Goal: Information Seeking & Learning: Check status

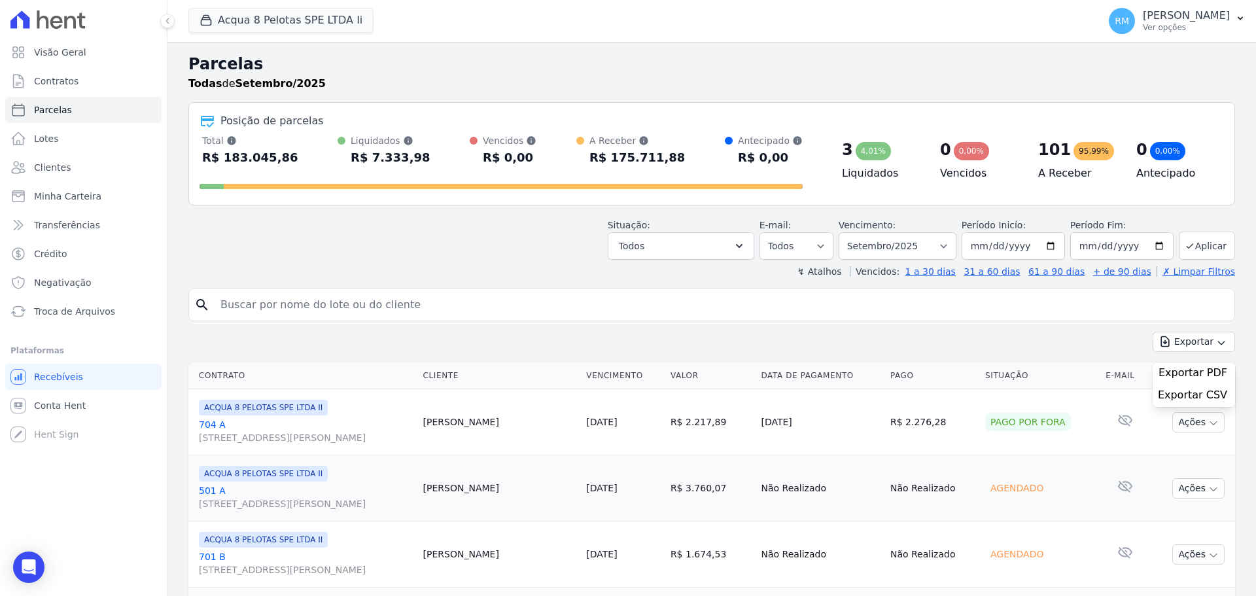
select select
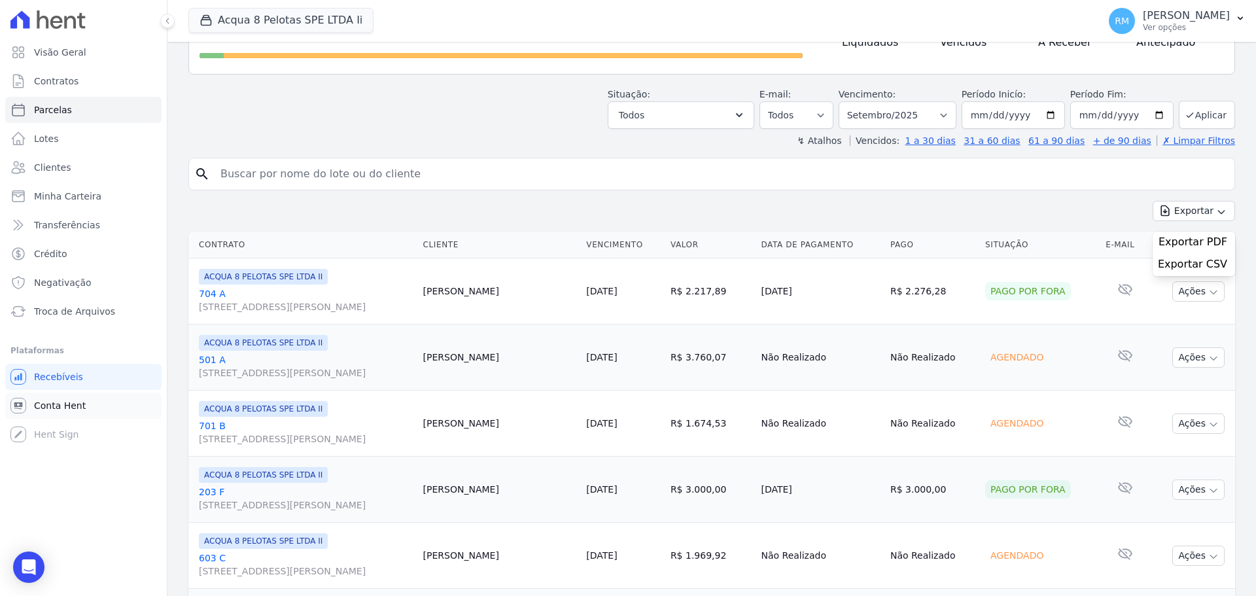
click at [87, 404] on link "Conta Hent" at bounding box center [83, 405] width 156 height 26
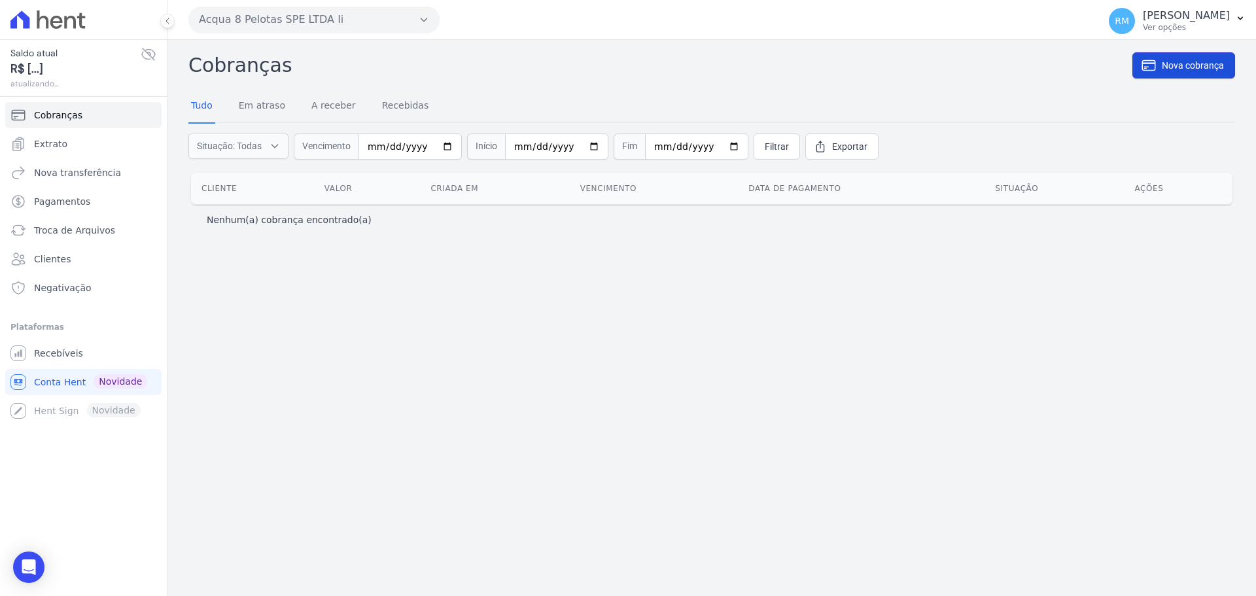
click at [1194, 77] on link "Nova cobrança" at bounding box center [1183, 65] width 103 height 26
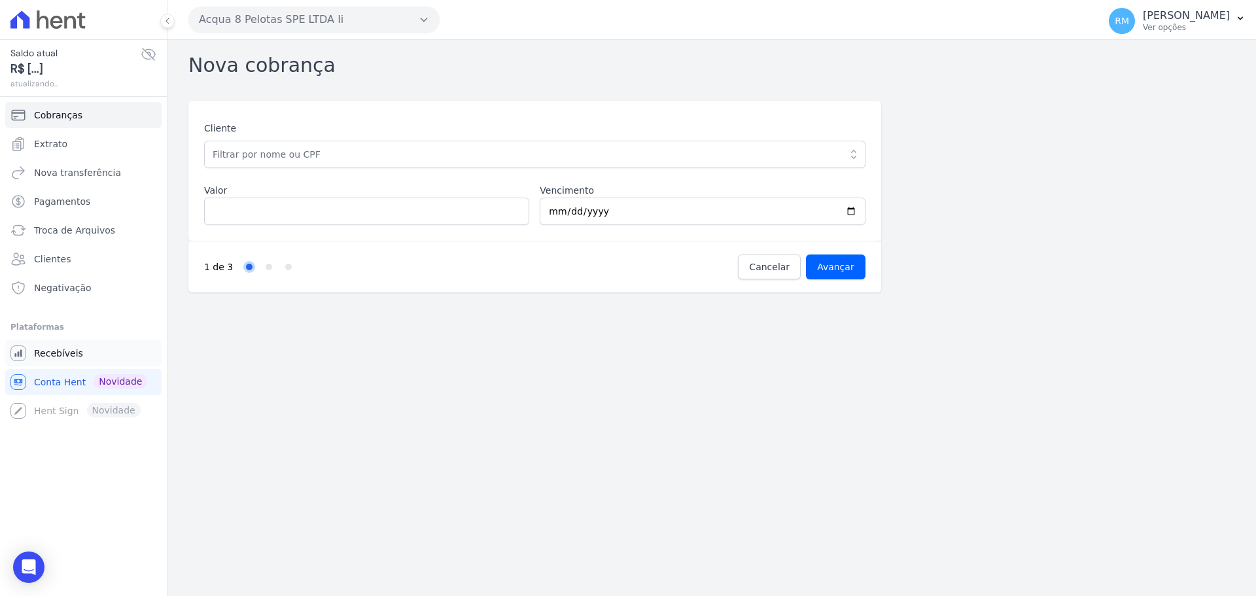
click at [65, 364] on link "Recebíveis" at bounding box center [83, 353] width 156 height 26
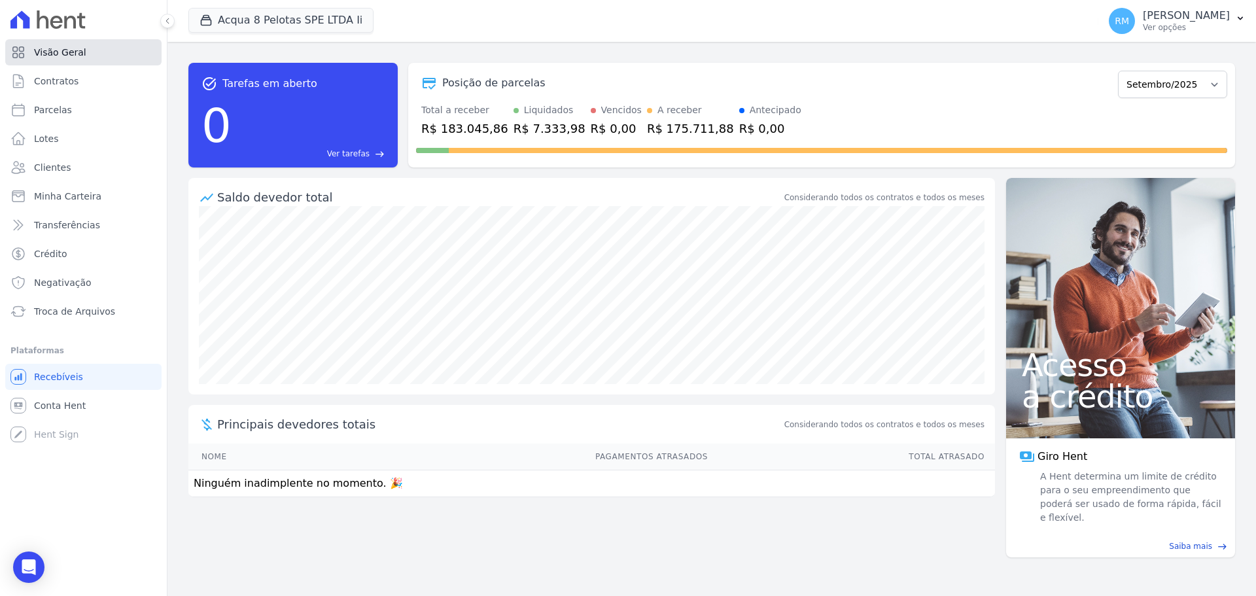
click at [80, 54] on span "Visão Geral" at bounding box center [60, 52] width 52 height 13
click at [1193, 16] on p "[PERSON_NAME]" at bounding box center [1186, 15] width 87 height 13
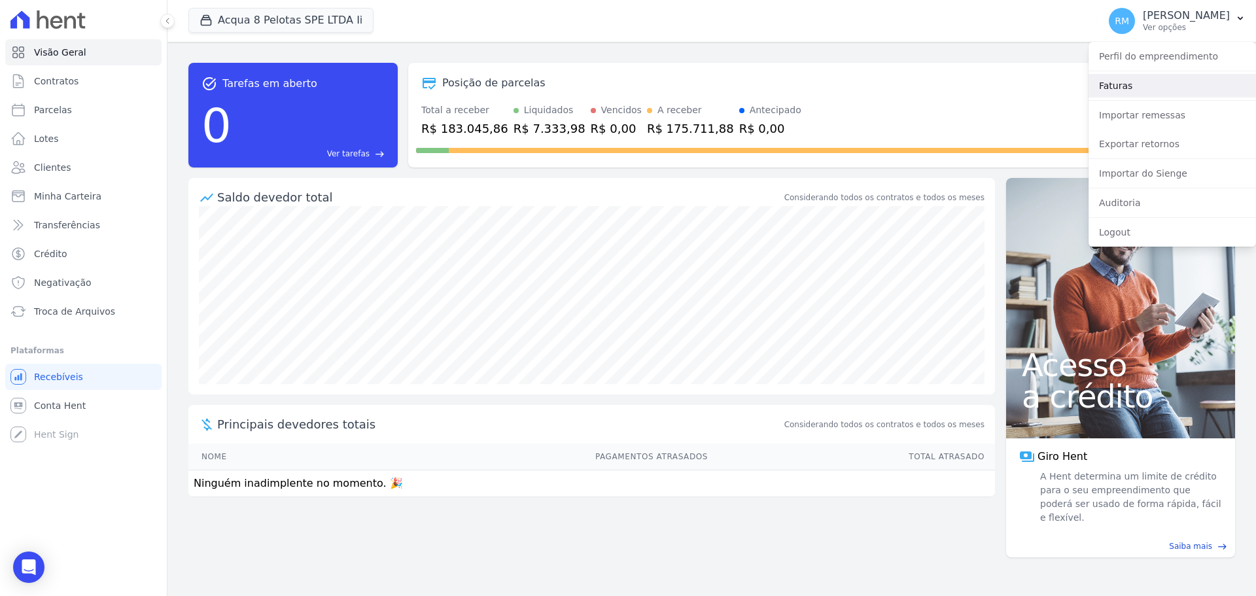
click at [1198, 84] on link "Faturas" at bounding box center [1171, 86] width 167 height 24
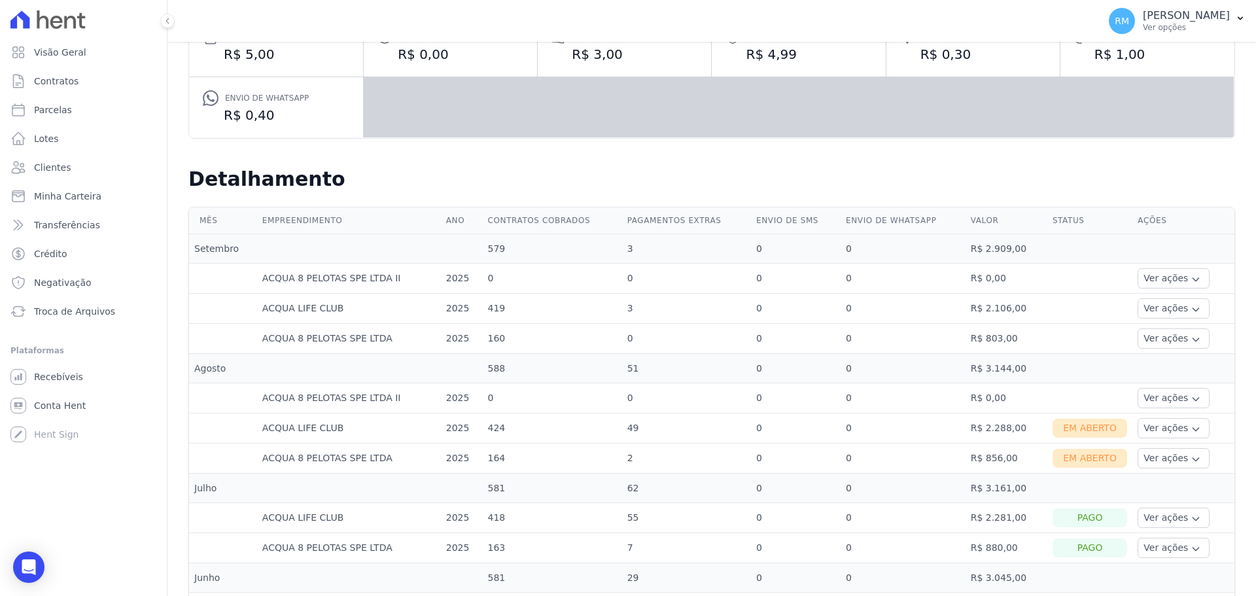
scroll to position [262, 0]
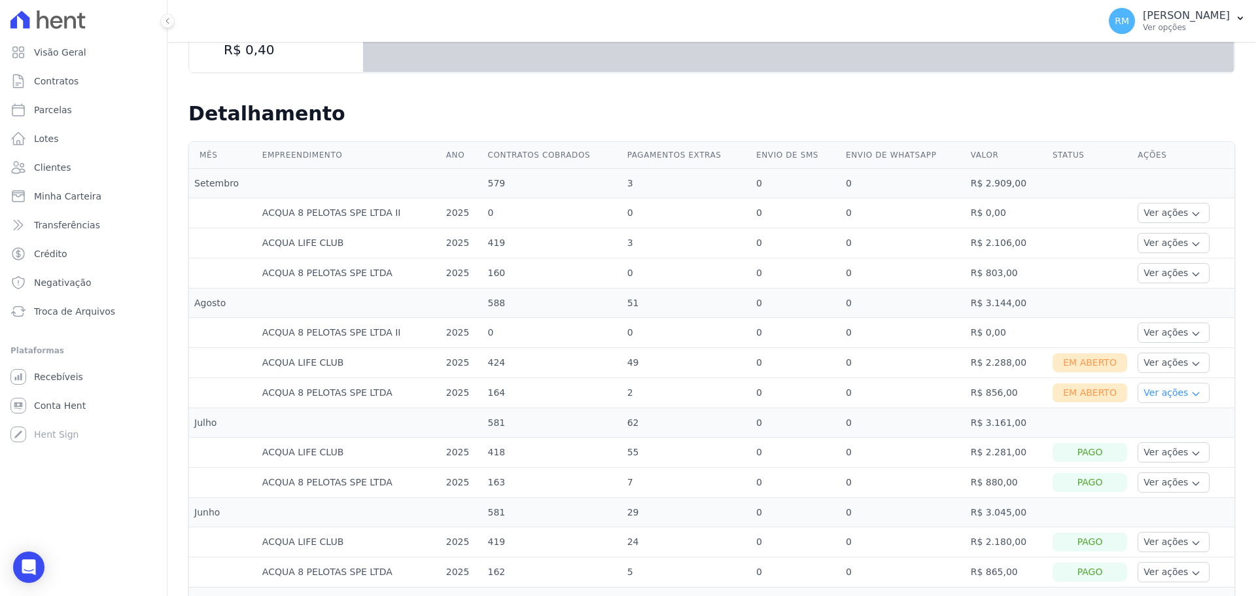
click at [1182, 387] on button "Ver ações" at bounding box center [1174, 393] width 72 height 20
click at [1183, 445] on link "Nota fiscal eletrônica" at bounding box center [1191, 445] width 97 height 14
click at [1188, 360] on button "Ver ações" at bounding box center [1174, 363] width 72 height 20
click at [1182, 414] on link "Nota fiscal eletrônica" at bounding box center [1191, 415] width 97 height 14
click at [1191, 273] on icon "button" at bounding box center [1196, 274] width 10 height 10
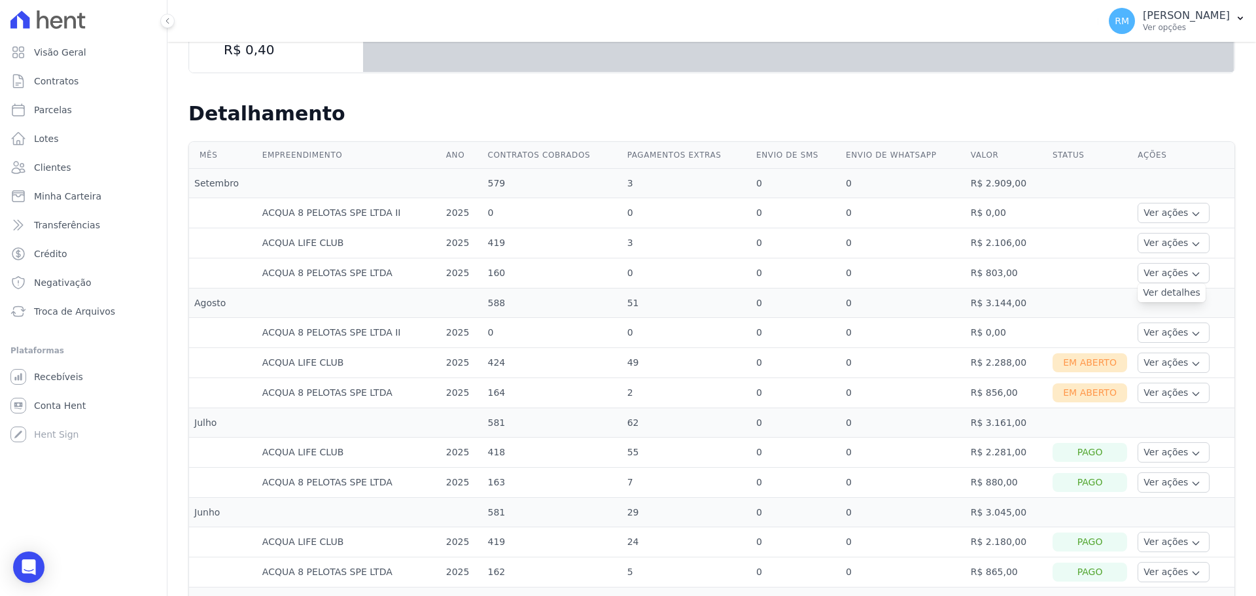
click at [1179, 292] on link "Ver detalhes" at bounding box center [1172, 293] width 58 height 14
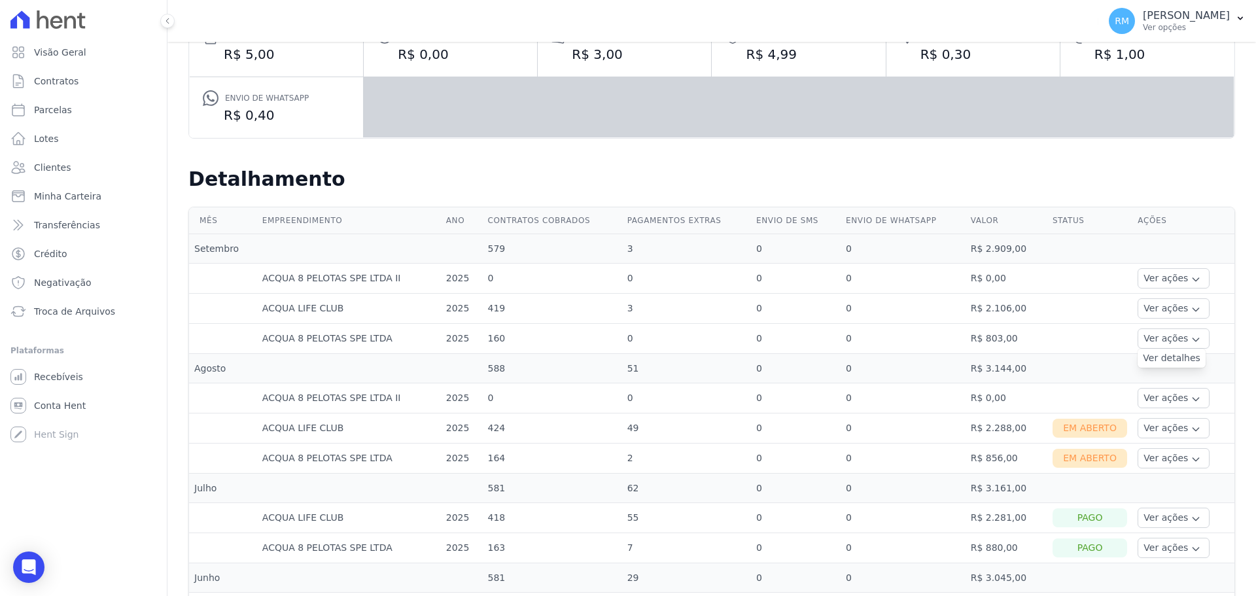
scroll to position [262, 0]
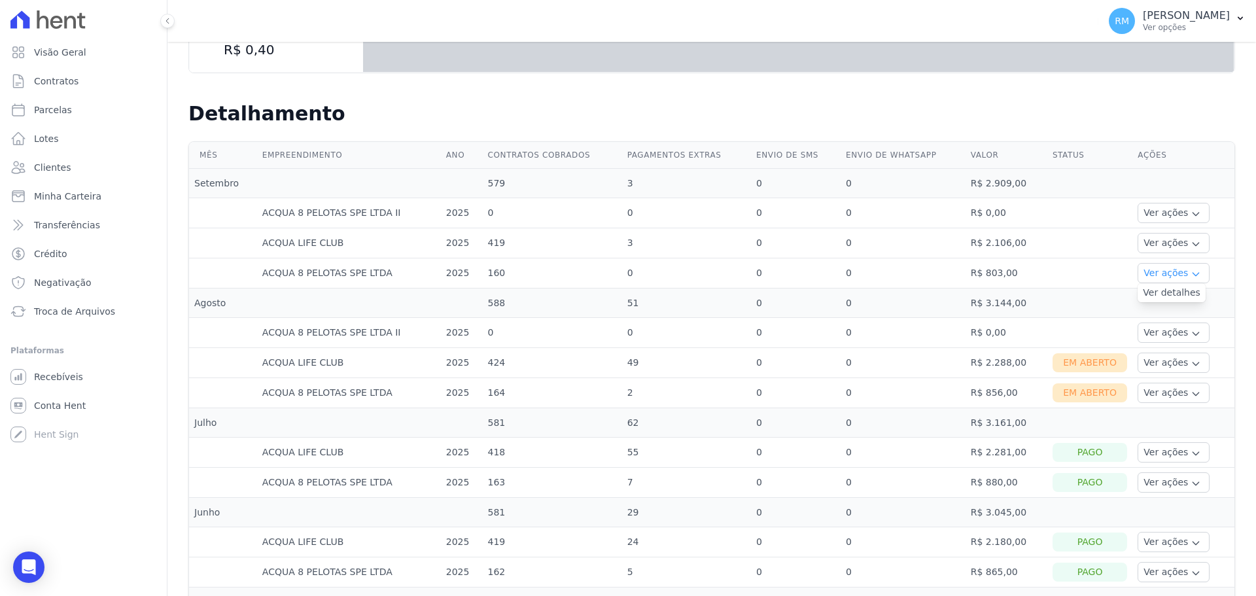
click at [1191, 277] on icon "button" at bounding box center [1196, 274] width 10 height 10
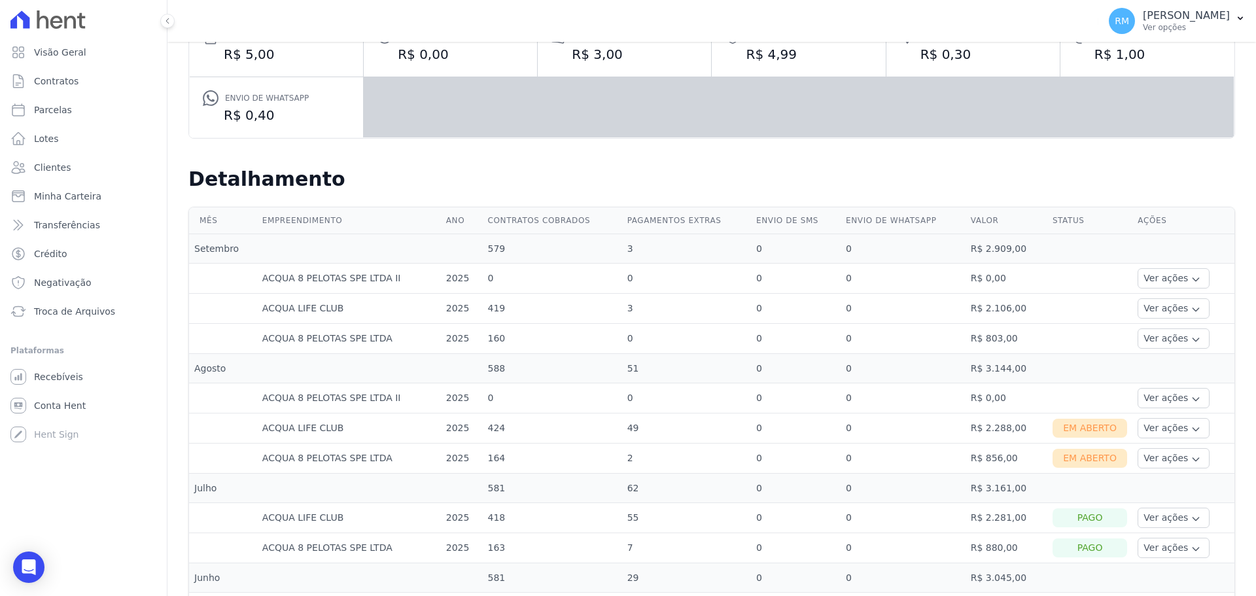
scroll to position [131, 0]
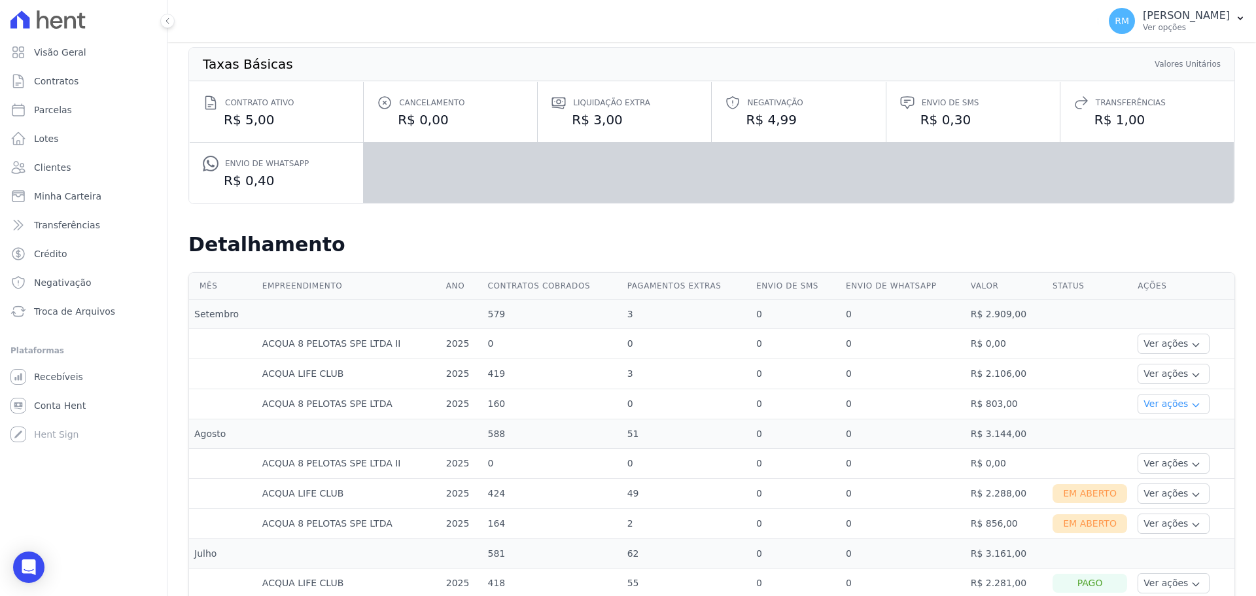
click at [1193, 405] on icon "button" at bounding box center [1196, 405] width 6 height 3
click at [1180, 531] on button "Ver ações" at bounding box center [1174, 524] width 72 height 20
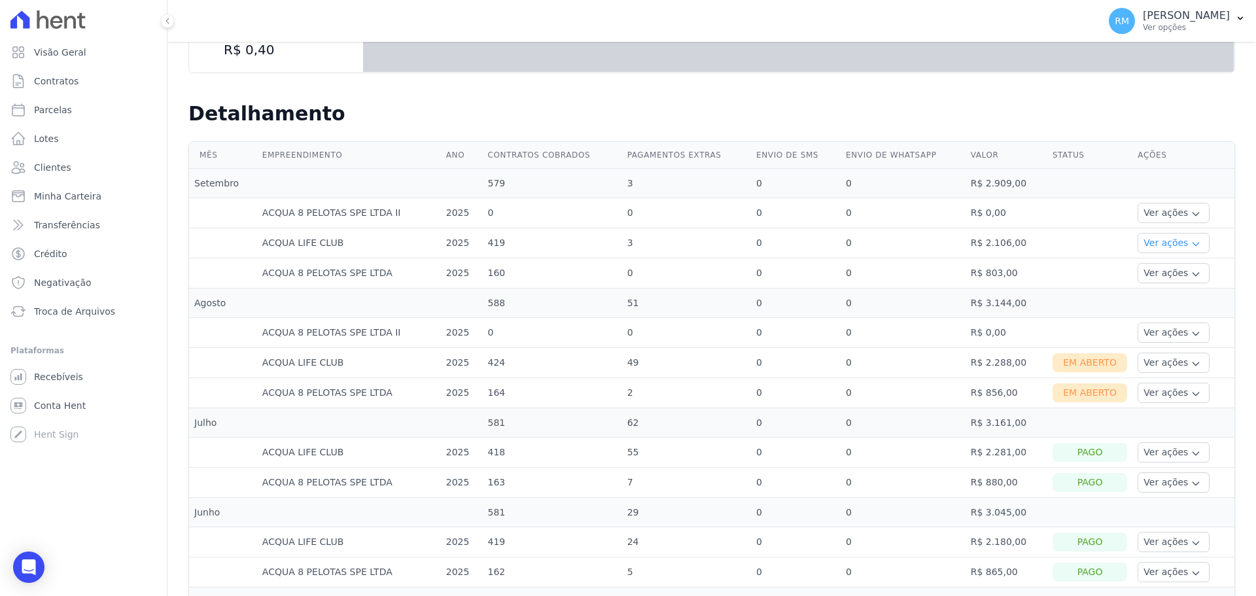
click at [1193, 246] on icon "button" at bounding box center [1196, 244] width 6 height 3
click at [1164, 268] on link "Ver detalhes" at bounding box center [1172, 263] width 58 height 14
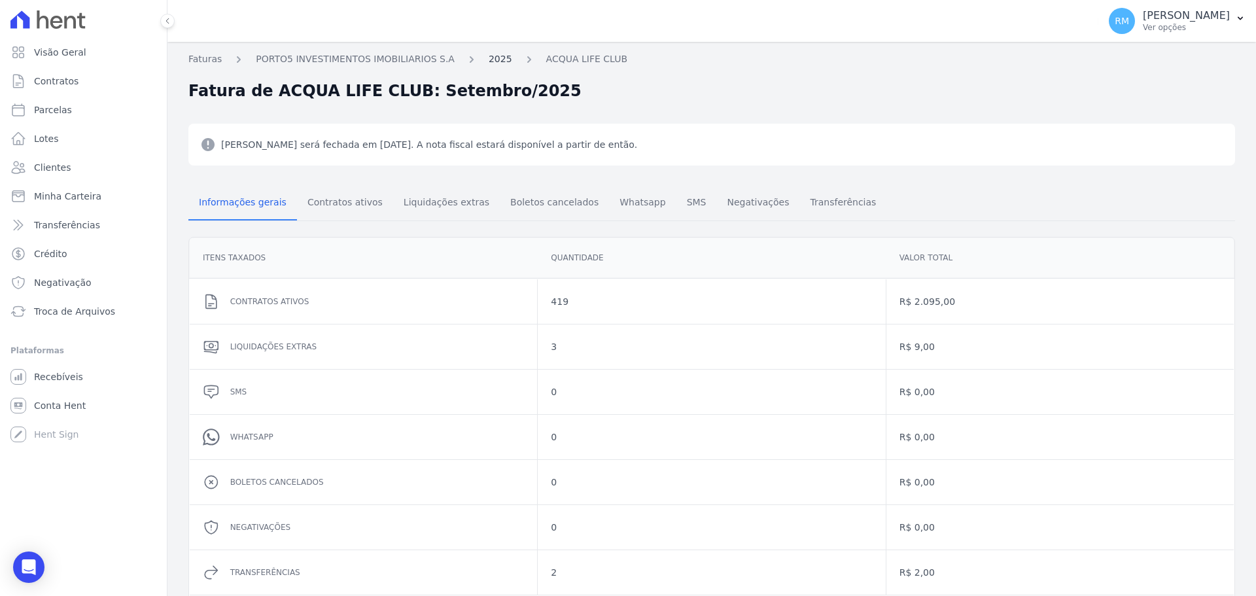
click at [489, 60] on link "2025" at bounding box center [501, 59] width 24 height 14
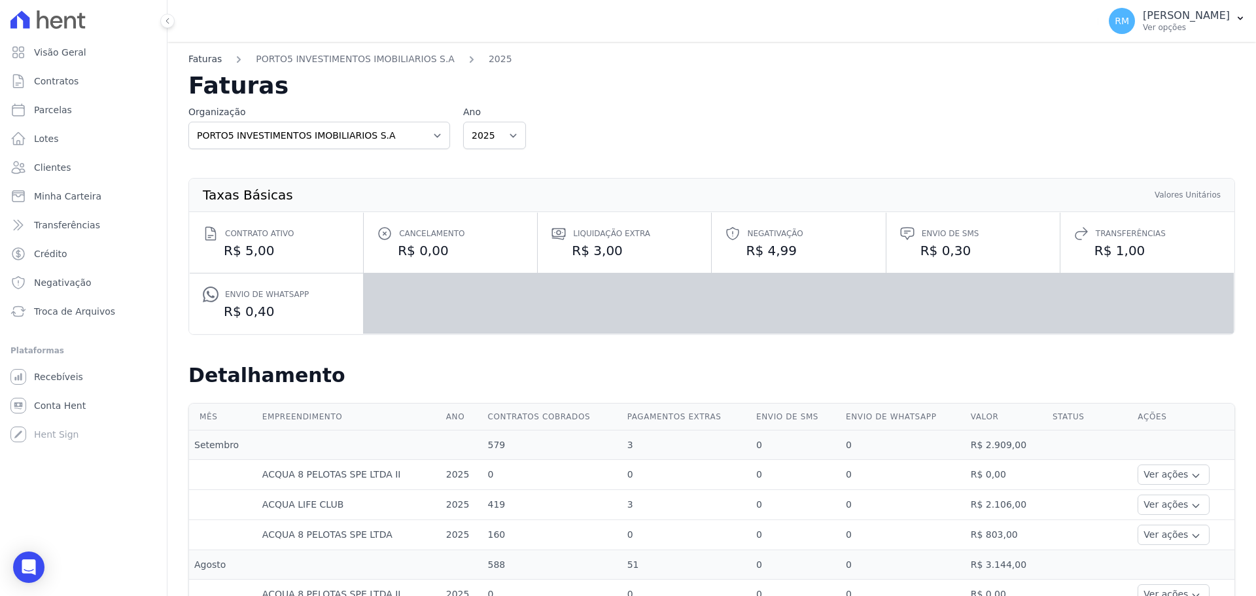
click at [207, 57] on link "Faturas" at bounding box center [204, 59] width 33 height 14
click at [438, 136] on select "PORTO5 INVESTIMENTOS IMOBILIARIOS S.A" at bounding box center [319, 135] width 262 height 27
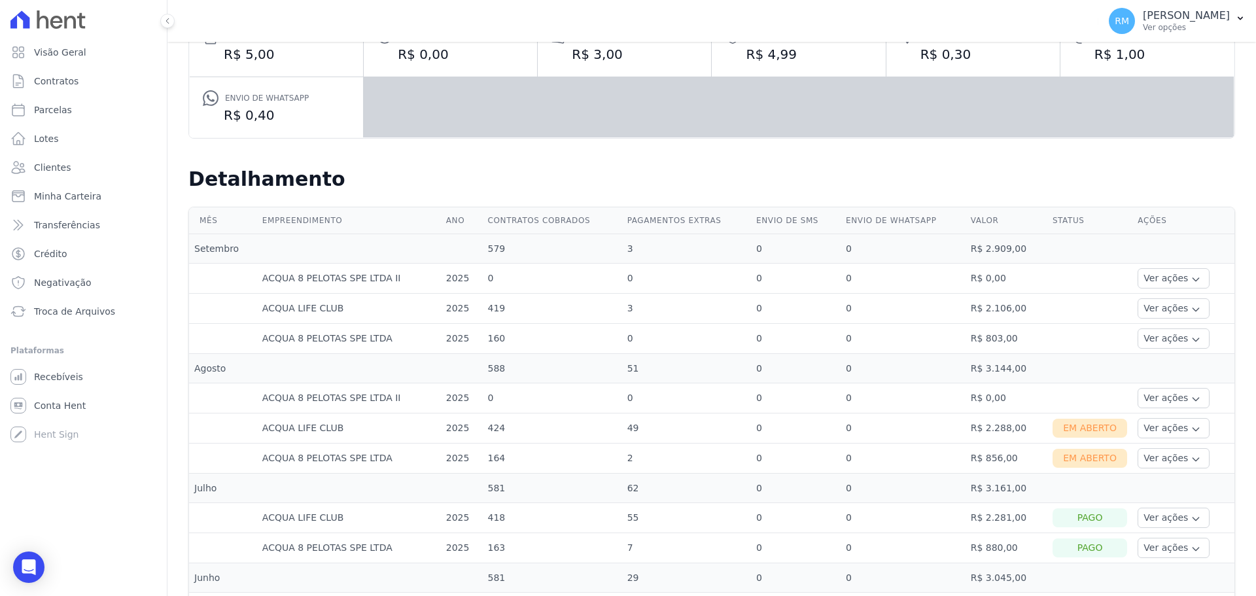
scroll to position [428, 0]
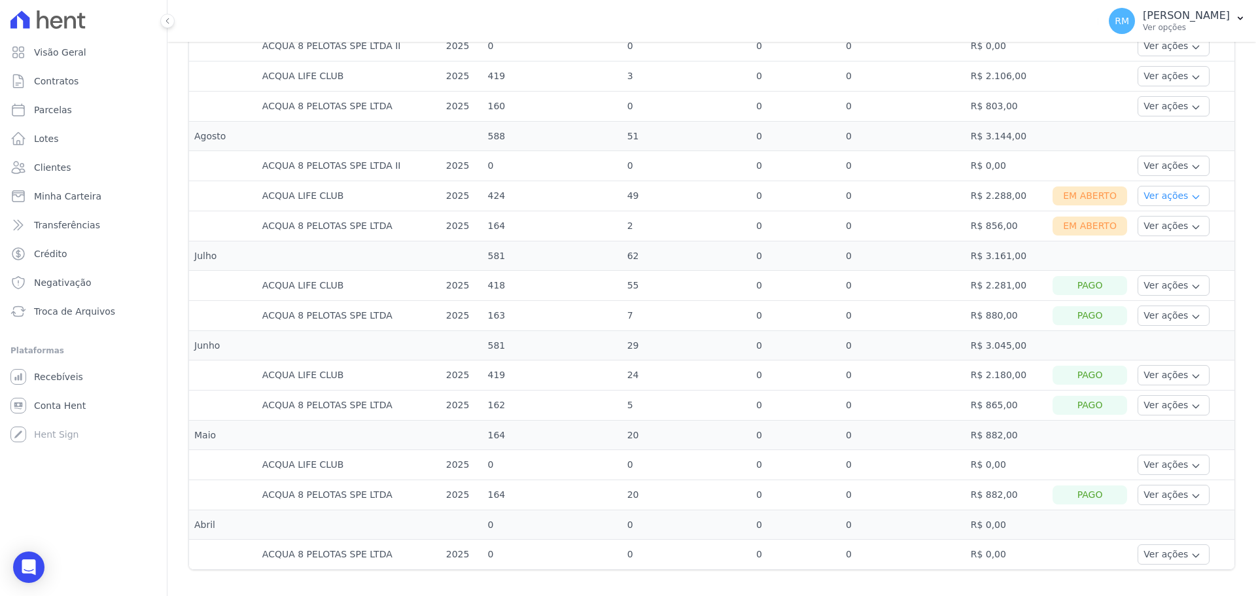
click at [1191, 196] on icon "button" at bounding box center [1196, 197] width 10 height 10
click at [1174, 218] on link "Ver detalhes" at bounding box center [1191, 216] width 97 height 14
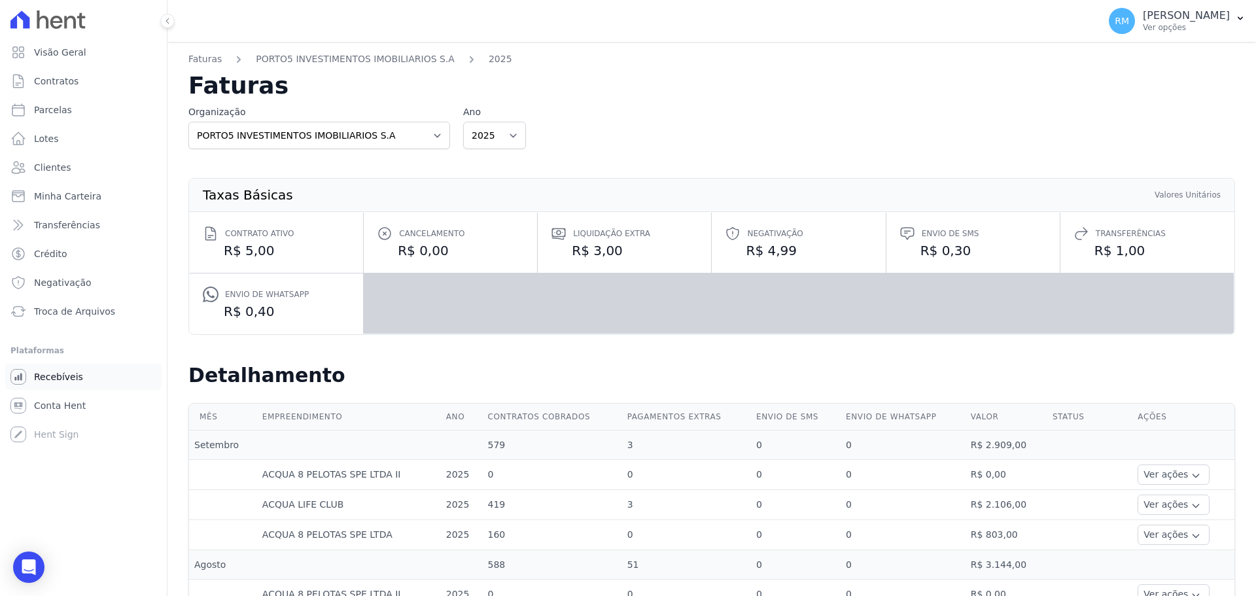
click at [54, 384] on link "Recebíveis" at bounding box center [83, 377] width 156 height 26
